Goal: Information Seeking & Learning: Learn about a topic

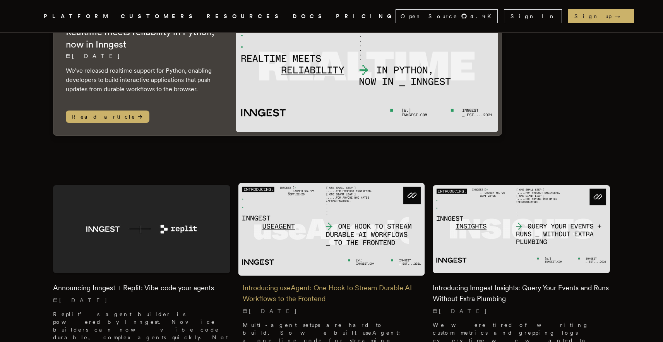
scroll to position [120, 0]
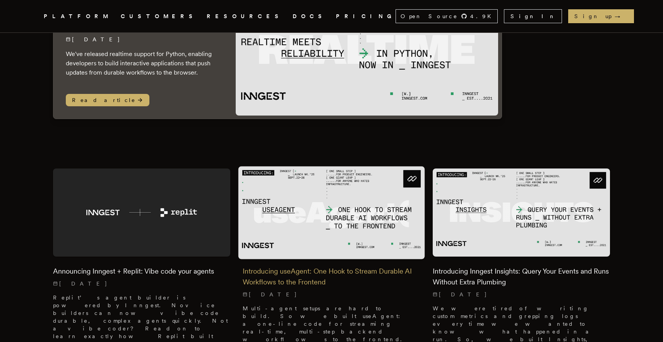
click at [294, 266] on h2 "Introducing useAgent: One Hook to Stream Durable AI Workflows to the Frontend" at bounding box center [332, 277] width 178 height 22
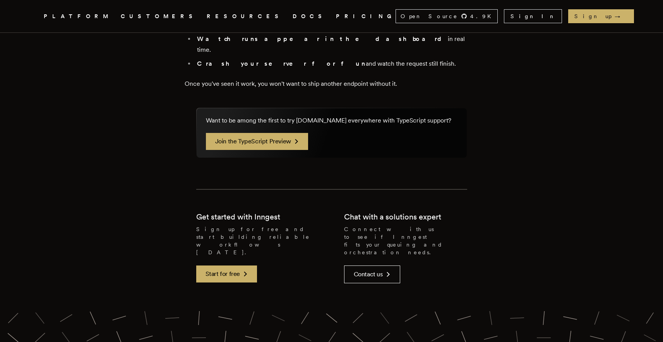
scroll to position [1509, 0]
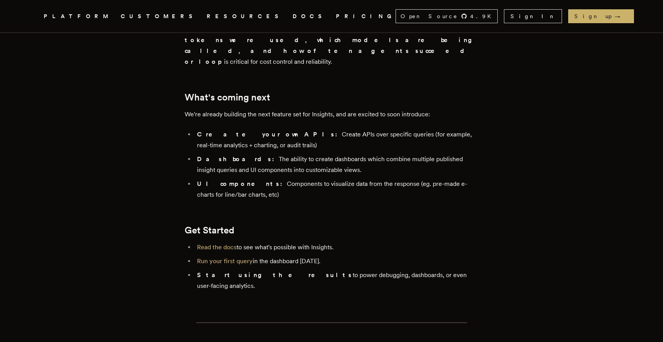
scroll to position [1545, 0]
click at [242, 178] on li "UI components: Components to visualize data from the response (eg. pre-made e-c…" at bounding box center [337, 189] width 284 height 22
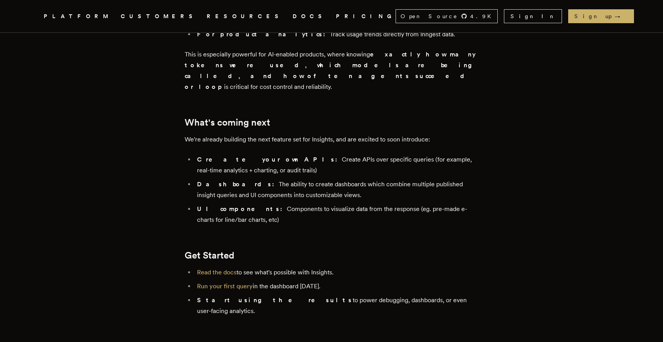
scroll to position [1545, 0]
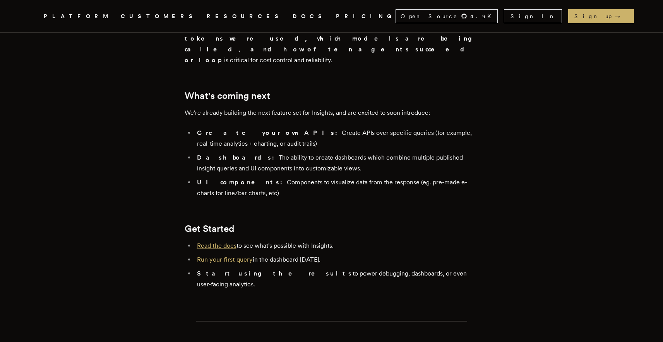
click at [209, 242] on link "Read the docs" at bounding box center [216, 245] width 39 height 7
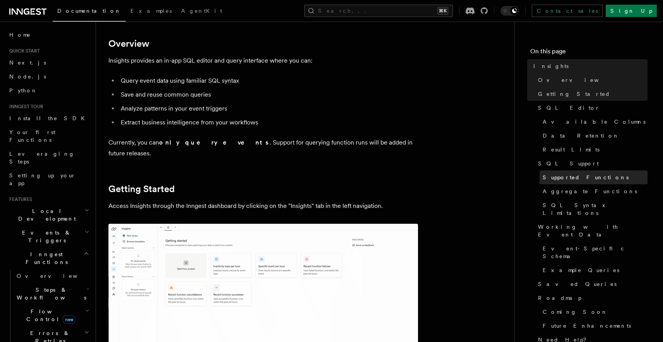
scroll to position [152, 0]
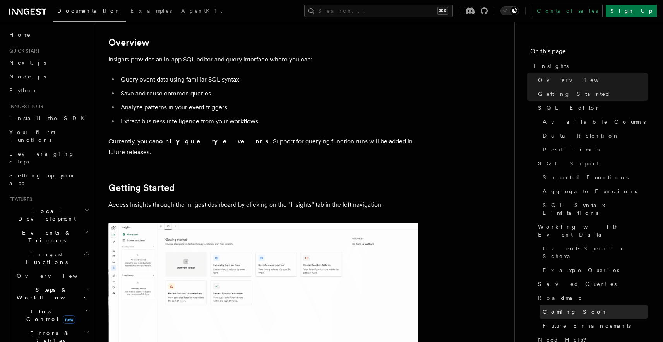
click at [587, 305] on link "Coming Soon" at bounding box center [593, 312] width 108 height 14
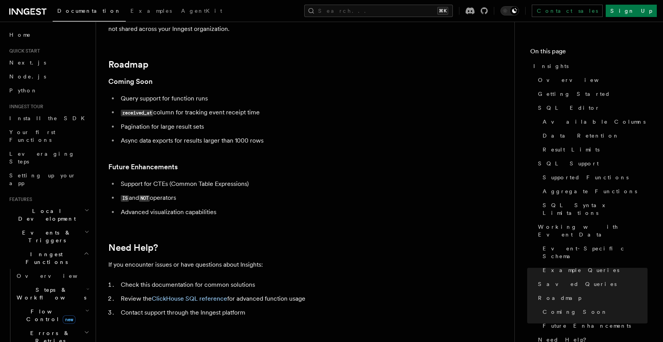
scroll to position [2563, 0]
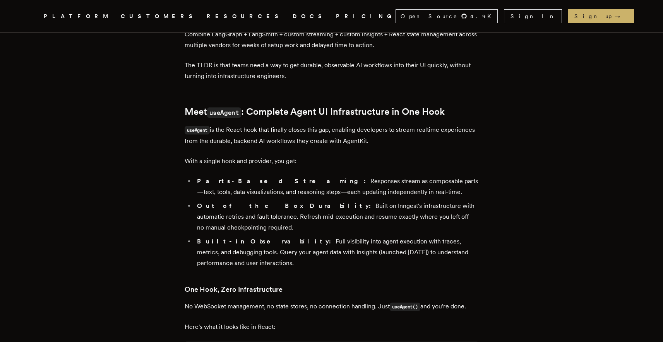
scroll to position [796, 0]
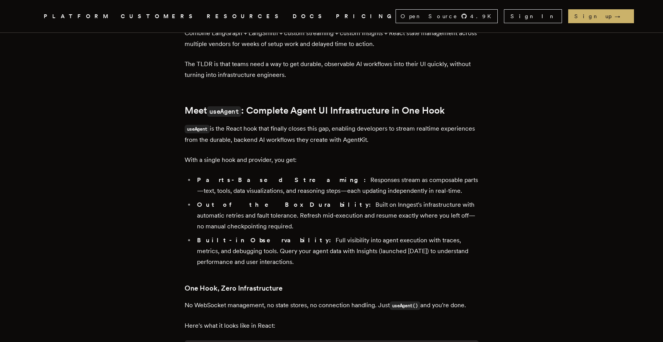
click at [428, 175] on li "Parts-Based Streaming: Responses stream as composable parts—text, tools, data v…" at bounding box center [337, 186] width 284 height 22
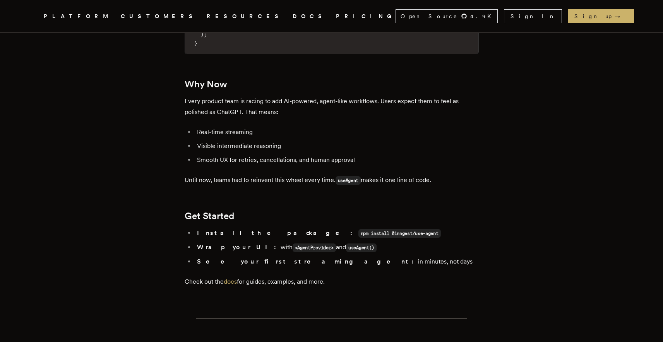
scroll to position [1374, 0]
